Goal: Information Seeking & Learning: Learn about a topic

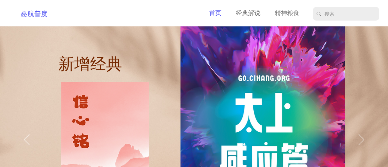
click at [218, 13] on p "首页" at bounding box center [215, 14] width 18 height 10
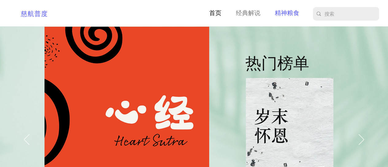
click at [283, 10] on p "精神粮食" at bounding box center [287, 14] width 31 height 10
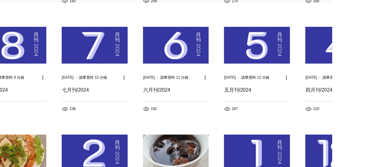
scroll to position [338, 56]
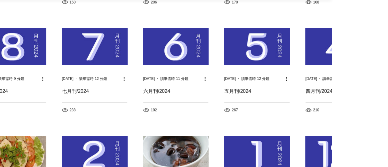
click at [250, 44] on img "部落格動態消息" at bounding box center [257, 46] width 66 height 37
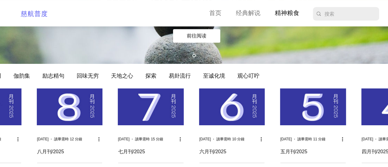
scroll to position [92, 0]
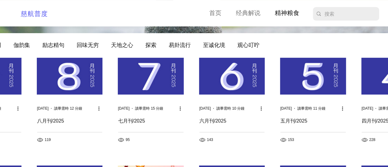
click at [235, 81] on img "部落格動態消息" at bounding box center [232, 76] width 66 height 37
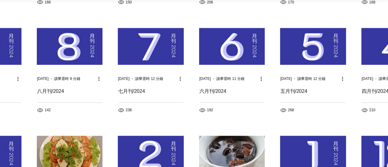
scroll to position [338, 0]
click at [371, 48] on img "部落格動態消息" at bounding box center [394, 46] width 66 height 37
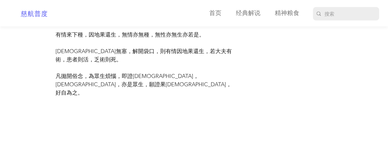
scroll to position [829, 0]
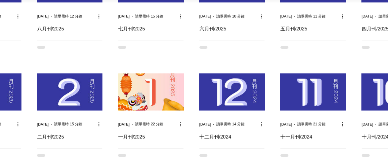
scroll to position [276, 0]
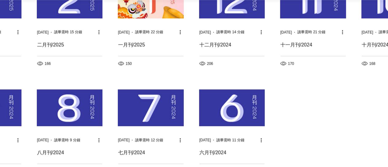
click at [143, 110] on img "部落格動態消息" at bounding box center [151, 107] width 66 height 37
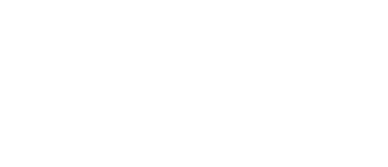
click at [0, 0] on html at bounding box center [0, 0] width 0 height 0
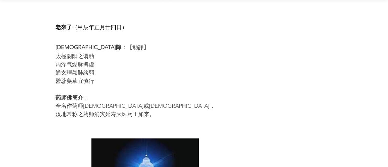
scroll to position [798, 0]
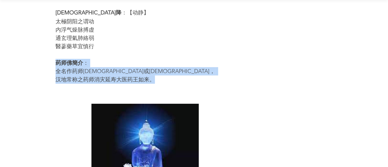
drag, startPoint x: 55, startPoint y: 33, endPoint x: 162, endPoint y: 55, distance: 109.0
copy div "药师佛簡介 ： 全名作药师琉璃光佛或药师琉璃光如来， 汉地常称之药师消灾延寿大医药王如来。"
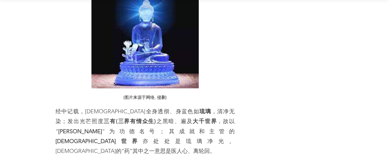
scroll to position [951, 0]
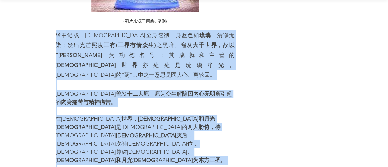
drag, startPoint x: 56, startPoint y: 51, endPoint x: 233, endPoint y: 165, distance: 210.5
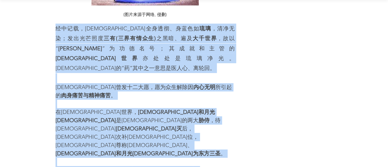
scroll to position [1034, 0]
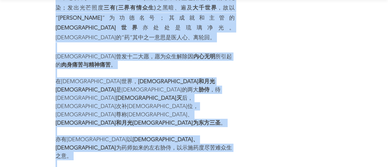
copy div "经中记载，药师佛全身透彻、身蓝色如 琉璃 ，清净无染；发出光芒照度 三有 (三界有情众生) 之黑暗、遍及 大千世界 ，故以“ 琉璃光 ”为功德名号；其成就和主…"
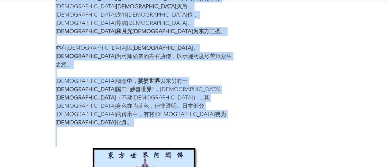
scroll to position [1188, 0]
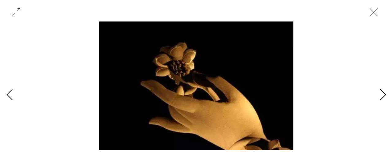
scroll to position [0, 708]
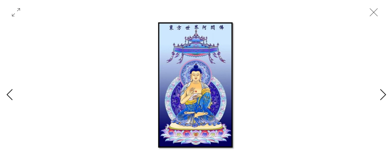
drag, startPoint x: 153, startPoint y: 72, endPoint x: 280, endPoint y: 86, distance: 127.4
click at [280, 86] on div "Gallery with 14 items" at bounding box center [196, 85] width 354 height 129
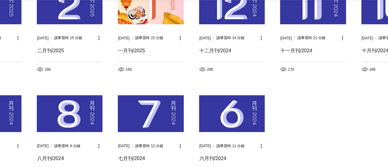
scroll to position [276, 0]
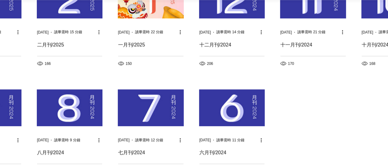
click at [151, 105] on img "部落格動態消息" at bounding box center [151, 107] width 66 height 37
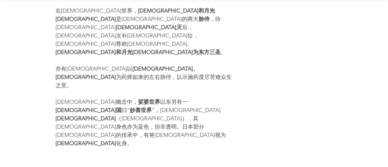
scroll to position [1135, 0]
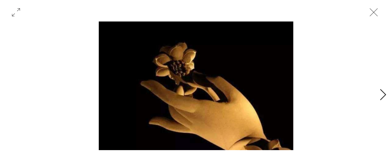
scroll to position [0, 708]
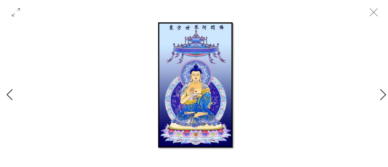
drag, startPoint x: 142, startPoint y: 97, endPoint x: 271, endPoint y: 82, distance: 130.4
click at [271, 82] on div "Gallery with 14 items" at bounding box center [196, 85] width 354 height 129
click at [12, 94] on icon "Previous Item" at bounding box center [9, 95] width 7 height 12
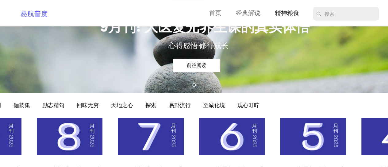
scroll to position [92, 0]
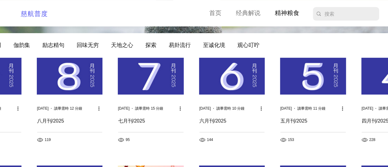
click at [151, 68] on img "部落格動態消息" at bounding box center [151, 76] width 66 height 37
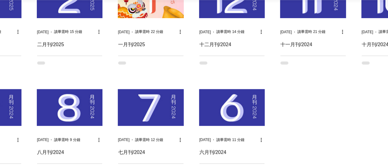
scroll to position [307, 0]
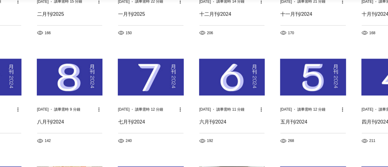
click at [120, 70] on img "部落格動態消息" at bounding box center [151, 77] width 66 height 37
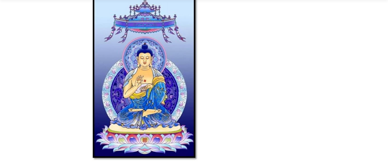
scroll to position [1289, 0]
